Goal: Task Accomplishment & Management: Manage account settings

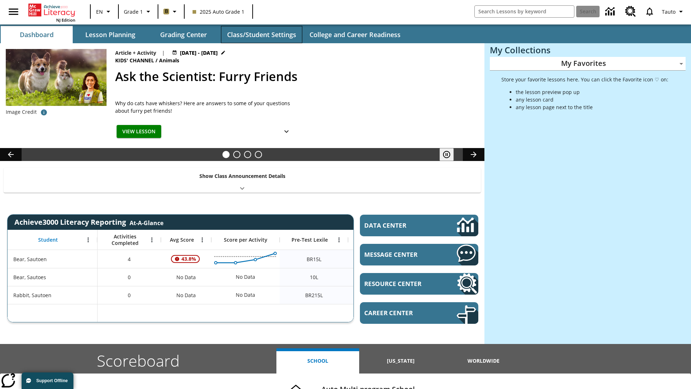
click at [261, 35] on button "Class/Student Settings" at bounding box center [261, 34] width 81 height 17
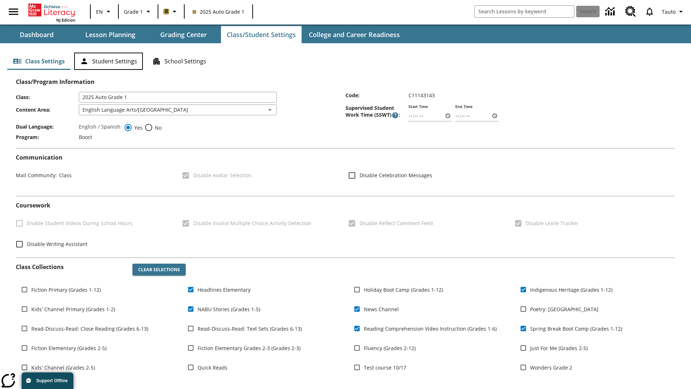
click at [108, 61] on button "Student Settings" at bounding box center [108, 61] width 69 height 17
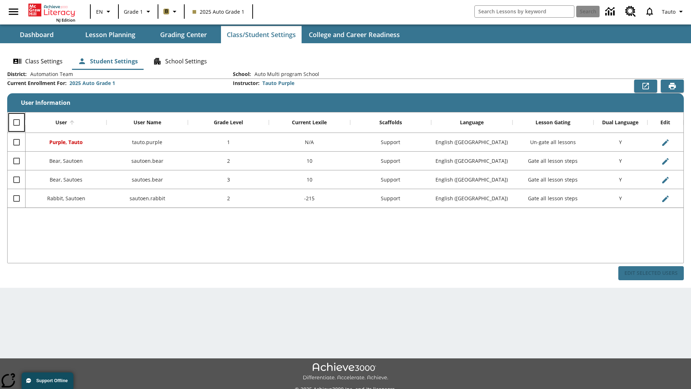
click at [16, 122] on input "Select all rows" at bounding box center [16, 122] width 15 height 15
checkbox input "true"
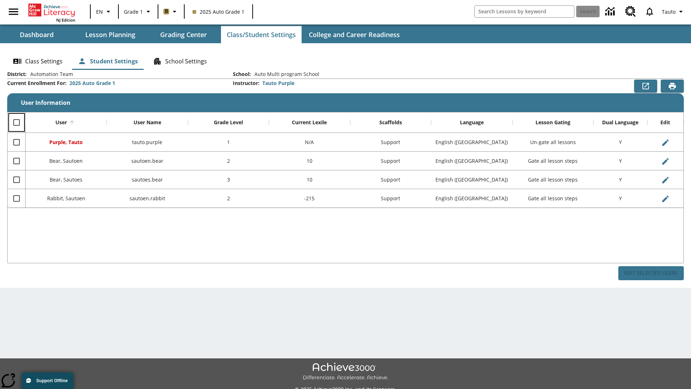
checkbox input "true"
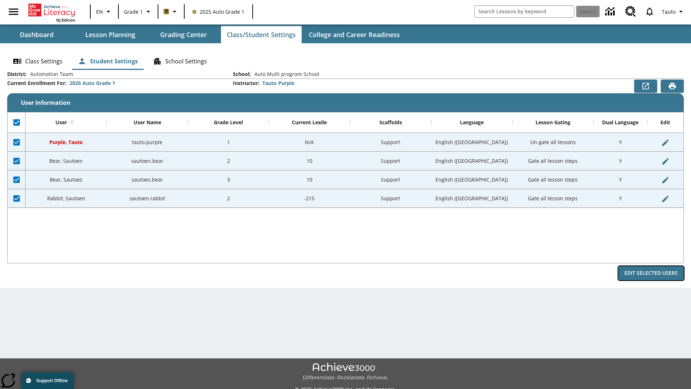
click at [651, 273] on button "Edit Selected Users" at bounding box center [651, 273] width 66 height 14
